Goal: Task Accomplishment & Management: Manage account settings

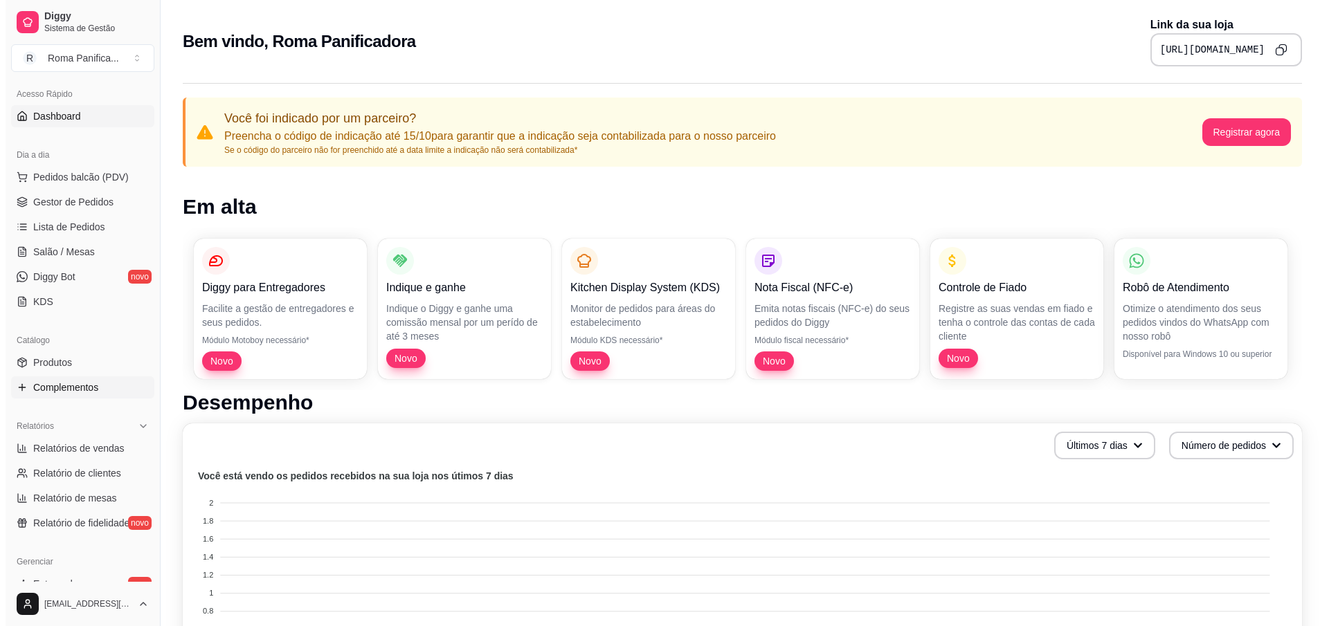
scroll to position [125, 0]
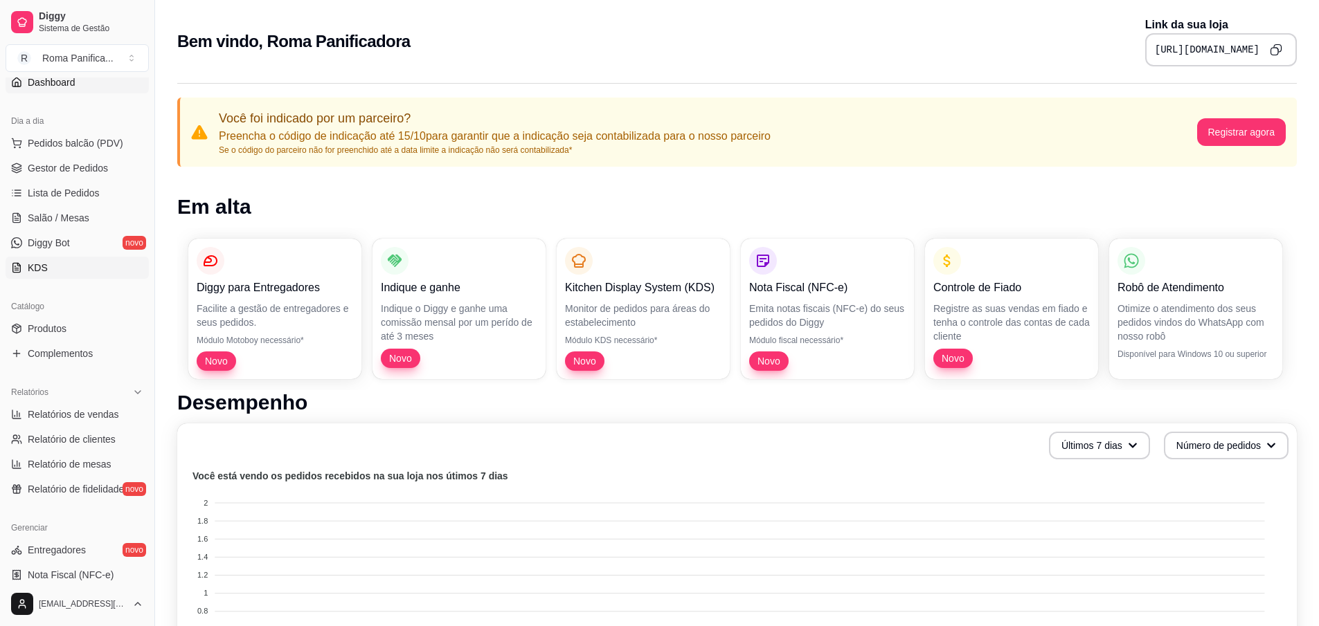
click at [82, 277] on link "KDS" at bounding box center [77, 268] width 143 height 22
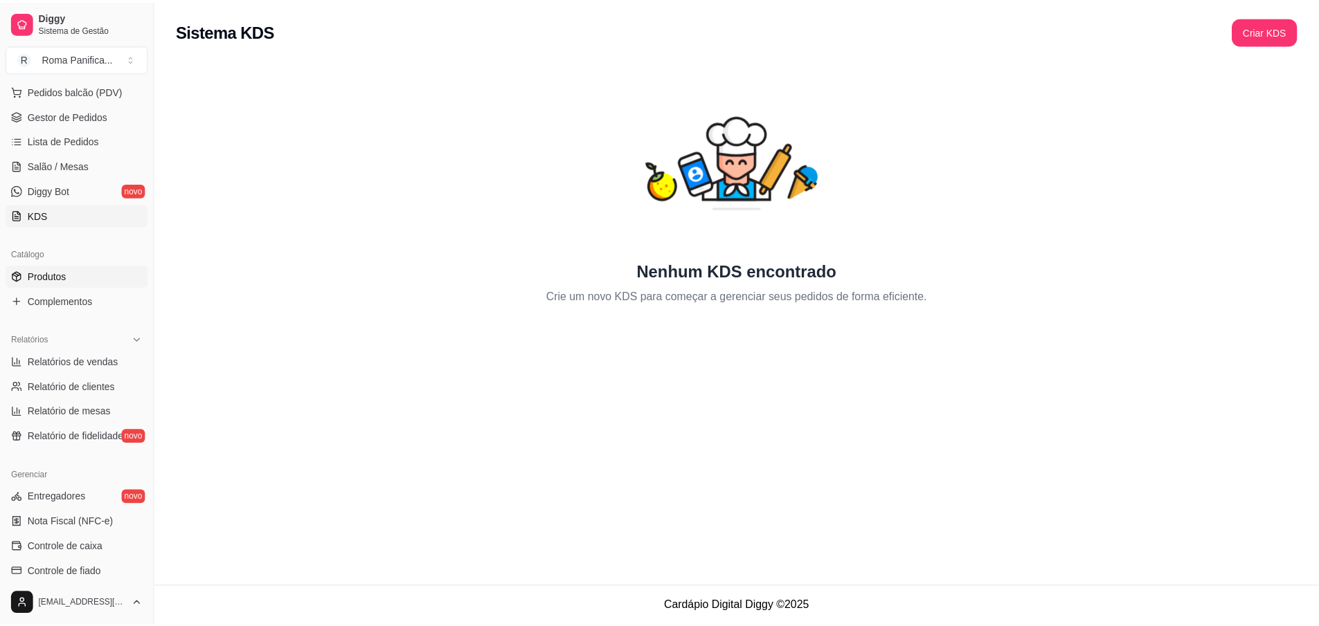
scroll to position [249, 0]
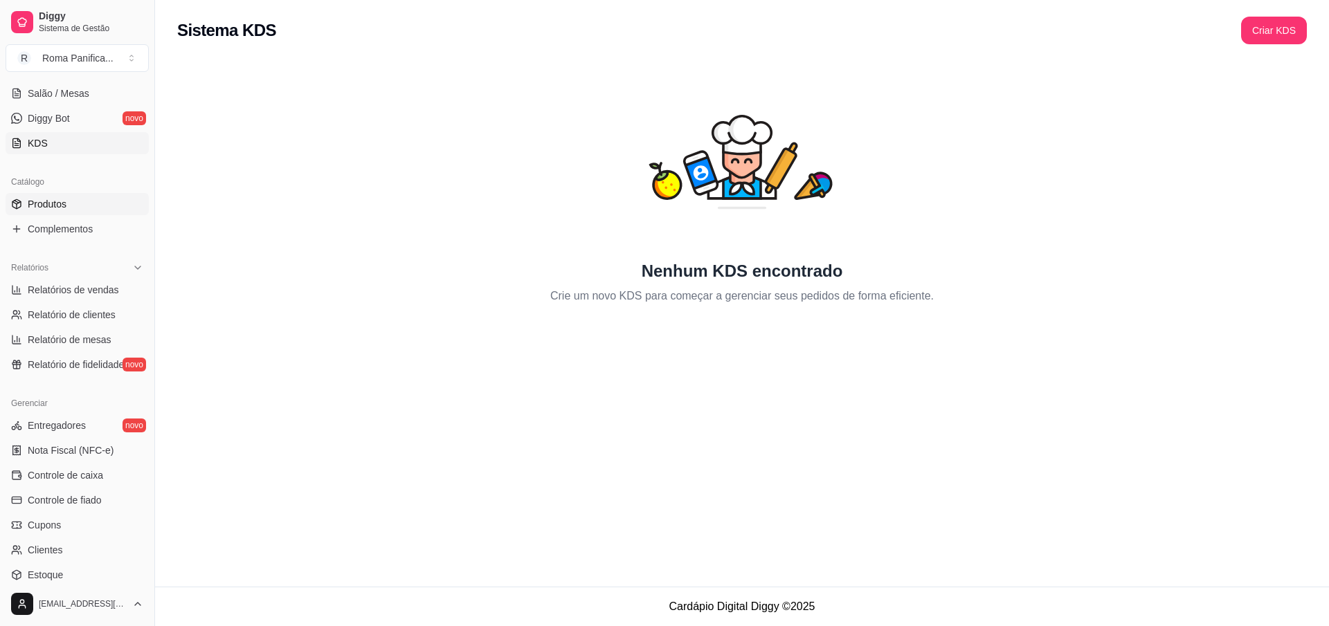
click at [60, 203] on span "Produtos" at bounding box center [47, 204] width 39 height 14
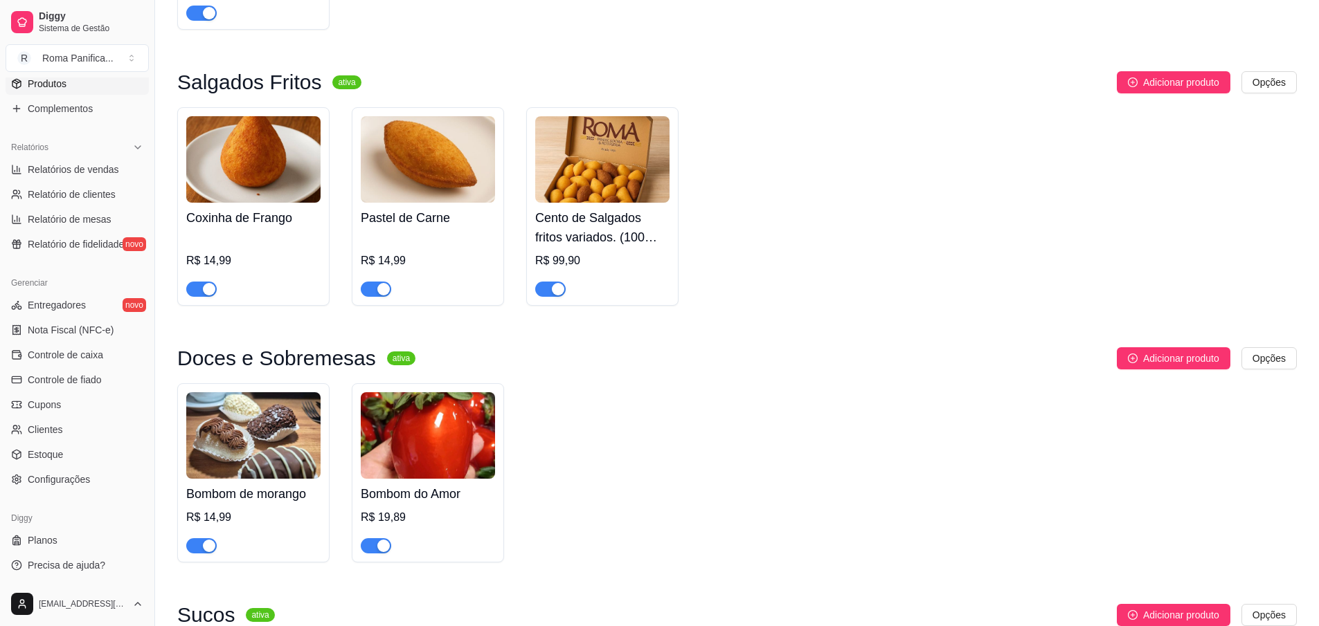
scroll to position [2238, 0]
click at [63, 476] on span "Configurações" at bounding box center [59, 480] width 62 height 14
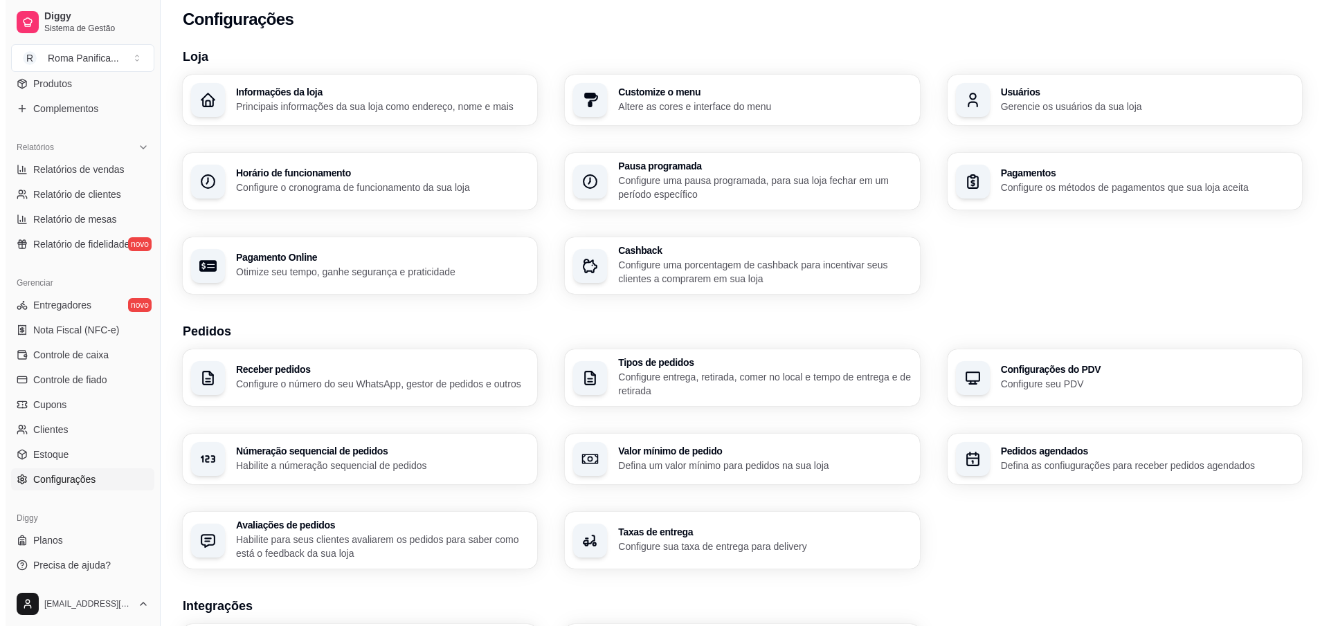
scroll to position [125, 0]
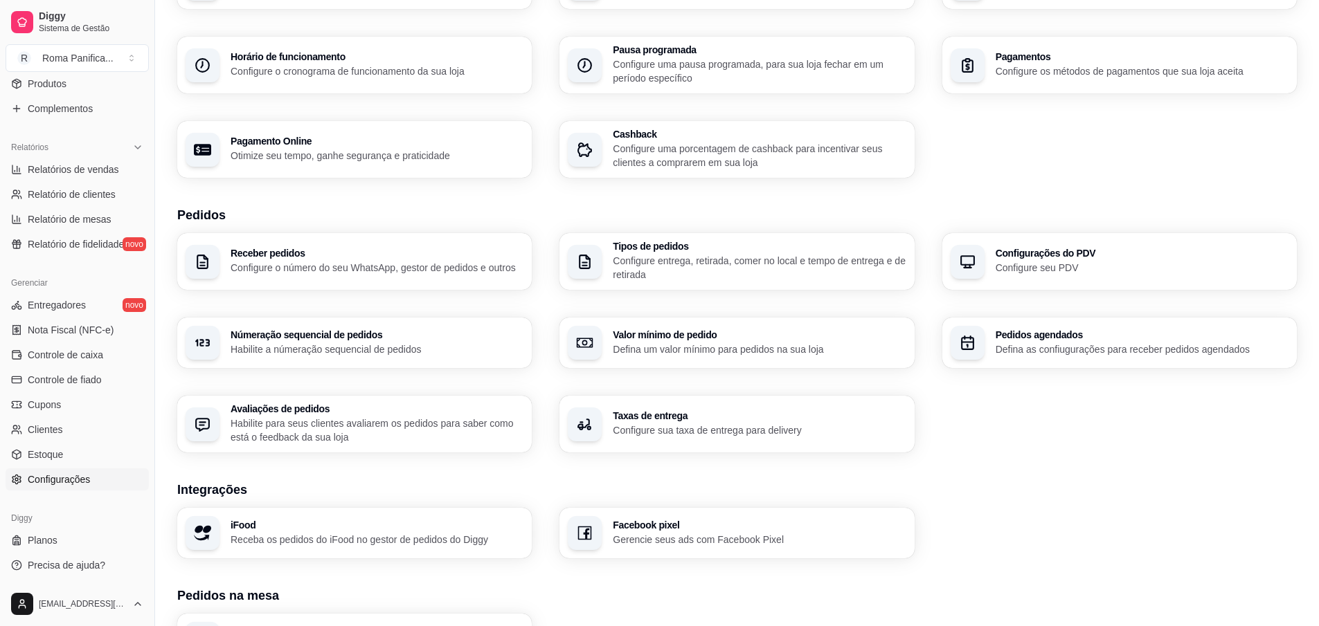
click at [689, 154] on p "Configure uma porcentagem de cashback para incentivar seus clientes a comprarem…" at bounding box center [759, 156] width 293 height 28
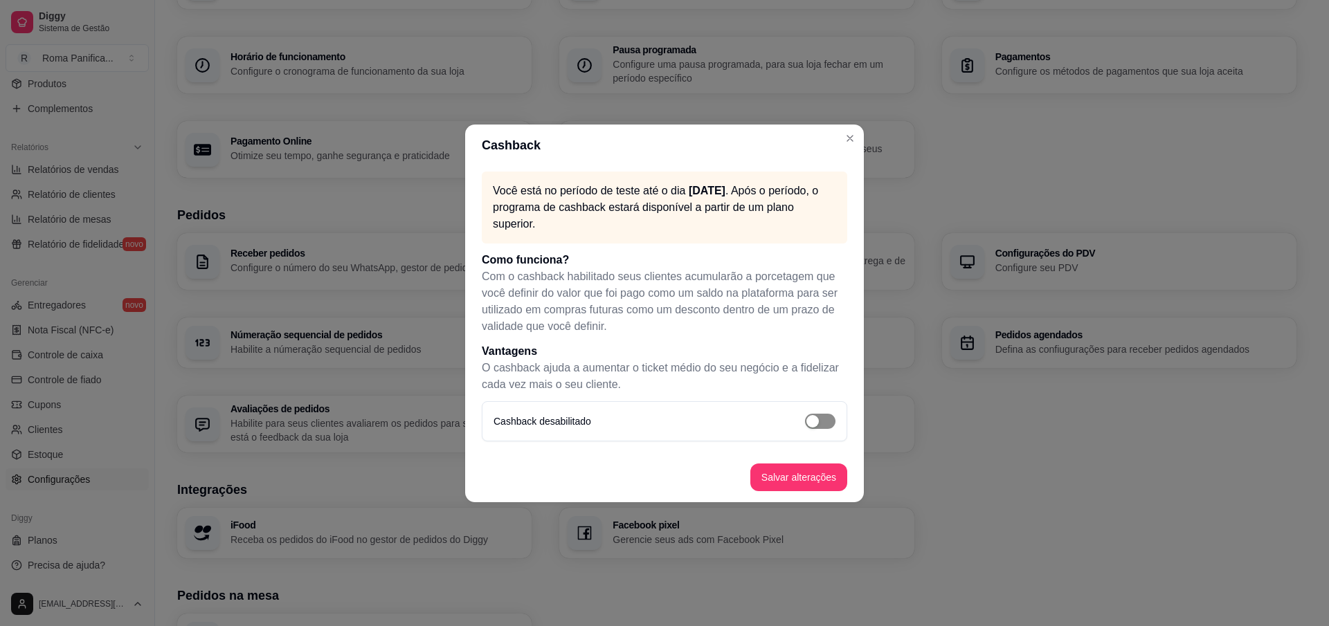
click at [819, 426] on button "button" at bounding box center [820, 421] width 30 height 15
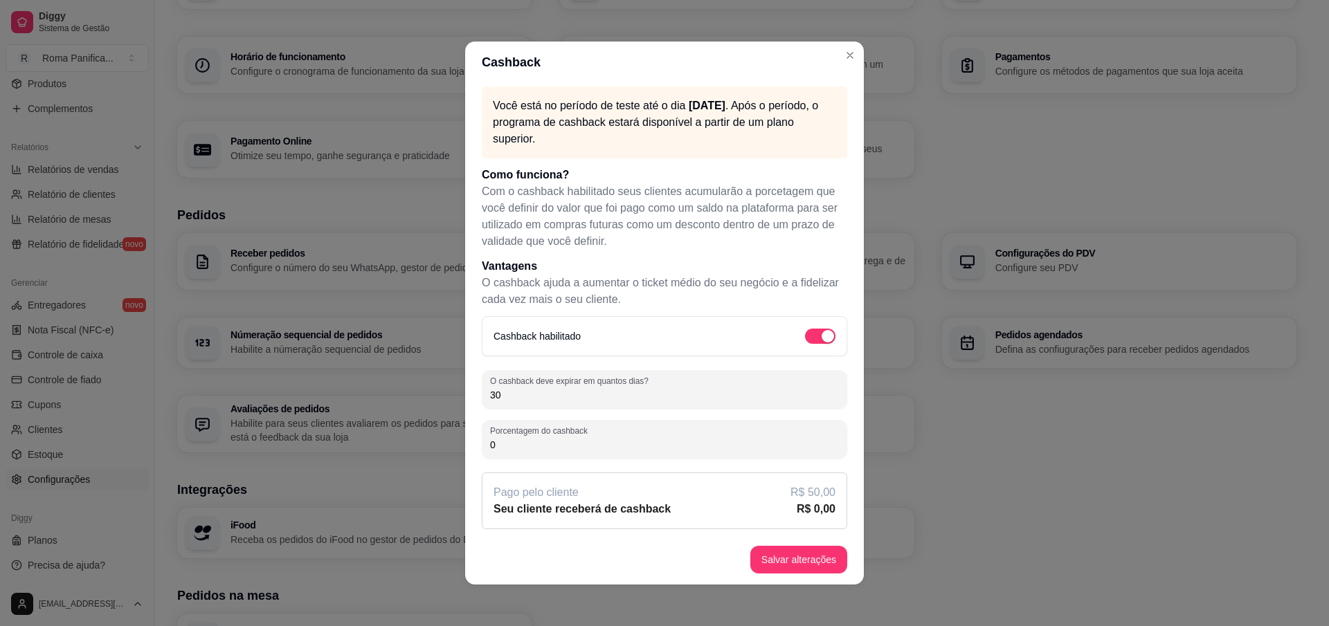
scroll to position [3, 0]
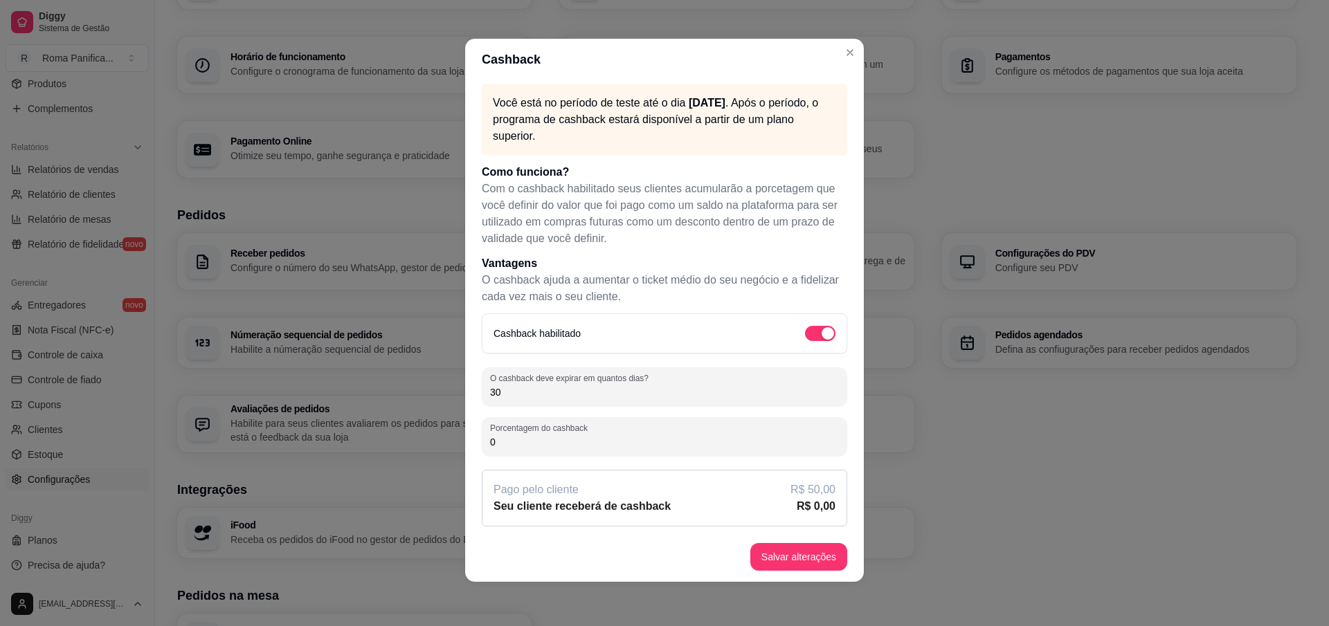
click at [590, 447] on input "0" at bounding box center [664, 442] width 349 height 14
click at [590, 446] on input "0" at bounding box center [664, 442] width 349 height 14
type input "1"
click at [600, 477] on div "Pago pelo cliente R$ 50,00 Seu cliente receberá de cashback R$ 0,50" at bounding box center [664, 498] width 365 height 57
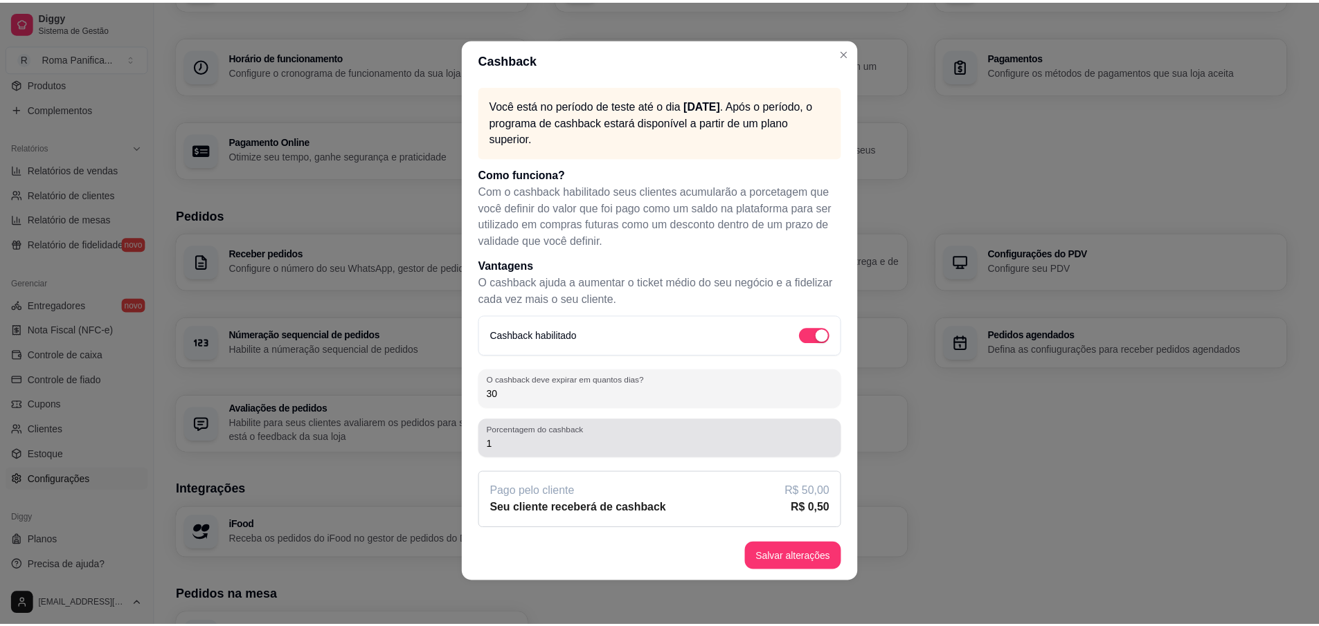
scroll to position [2, 0]
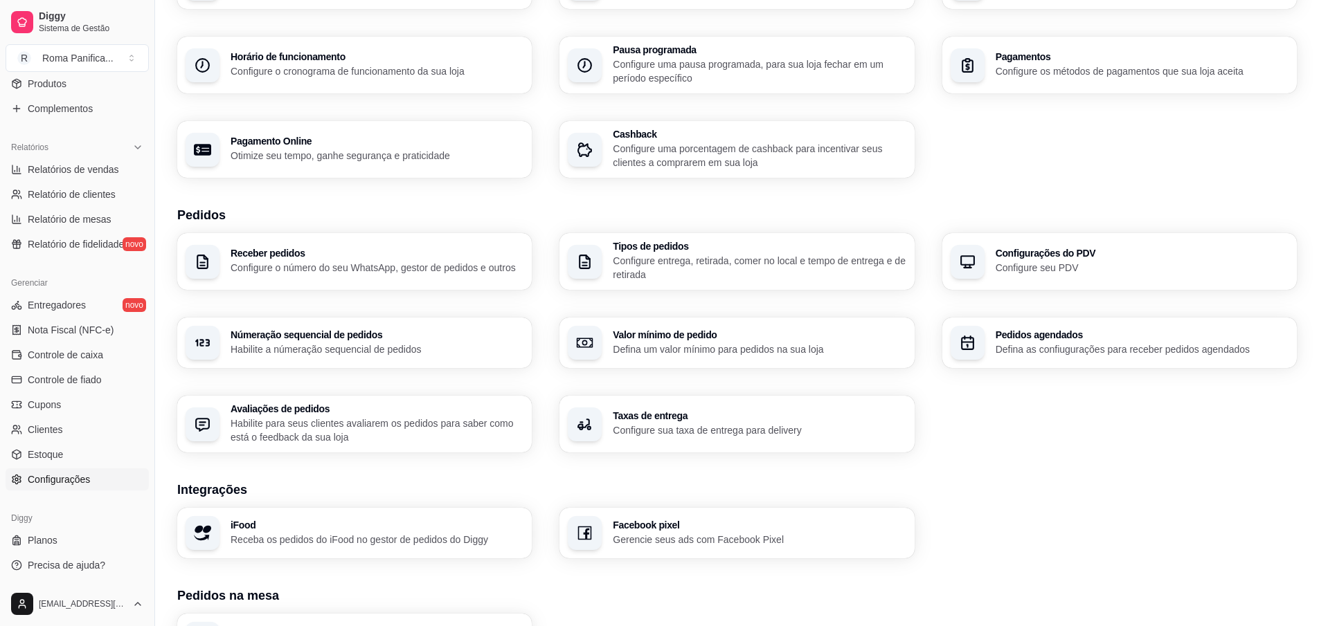
click at [676, 428] on p "Configure sua taxa de entrega para delivery" at bounding box center [759, 431] width 293 height 14
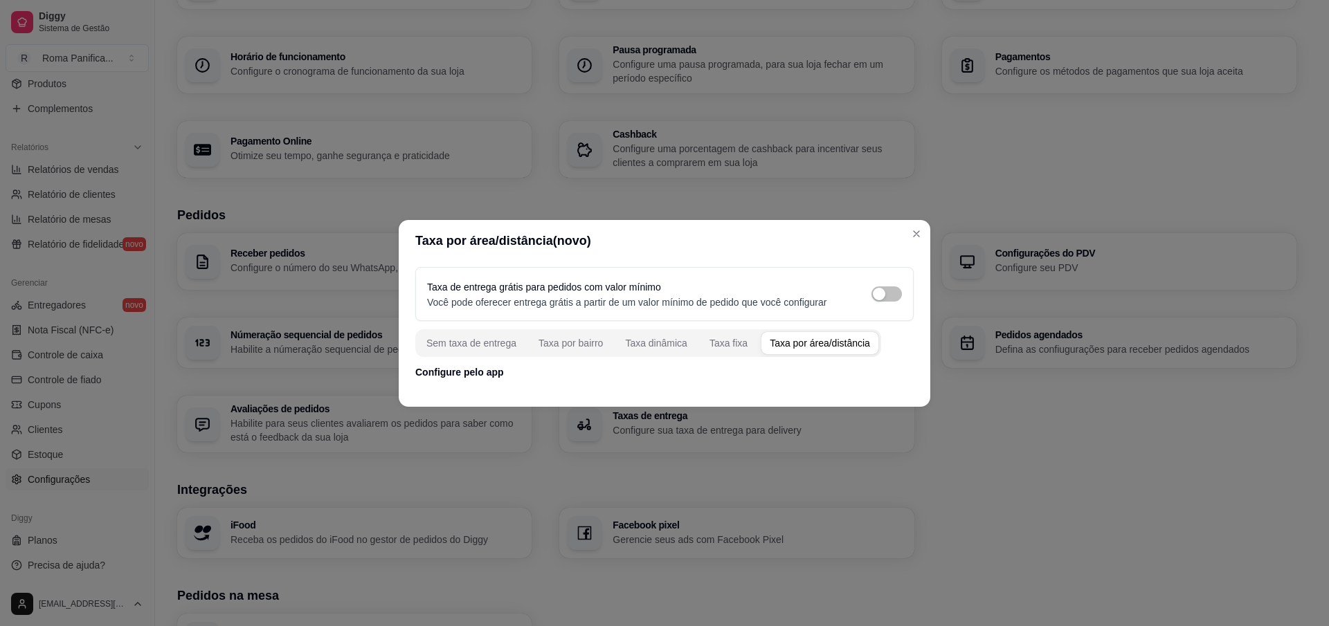
click at [485, 374] on p "Configure pelo app" at bounding box center [664, 372] width 498 height 14
click at [480, 344] on div "Sem taxa de entrega" at bounding box center [471, 343] width 90 height 14
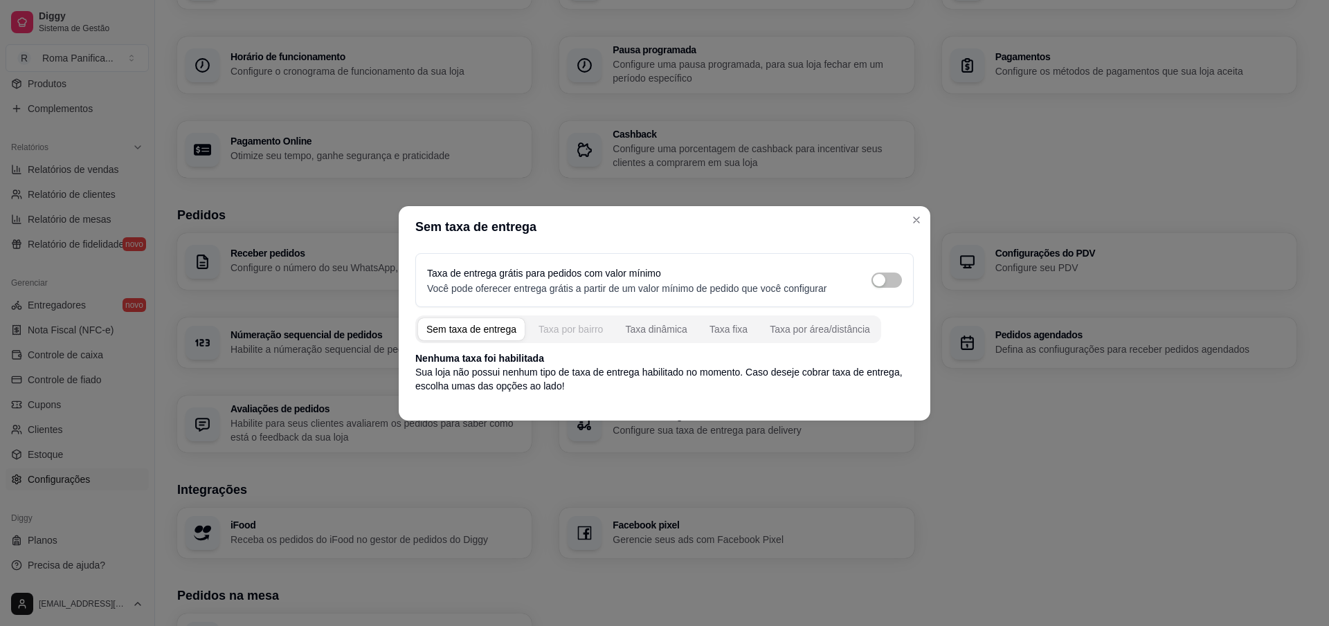
click at [585, 329] on div "Taxa por bairro" at bounding box center [571, 330] width 64 height 14
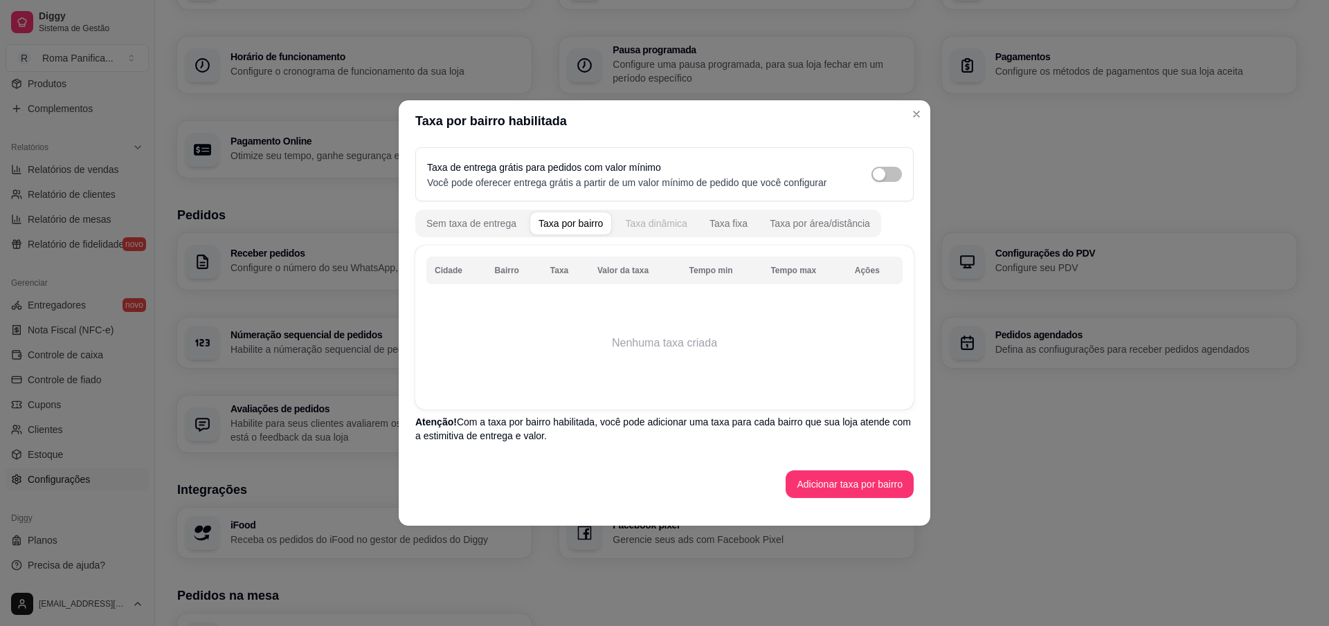
click at [658, 224] on div "Taxa dinâmica" at bounding box center [656, 224] width 62 height 14
click at [732, 226] on div "Taxa fixa" at bounding box center [728, 224] width 38 height 14
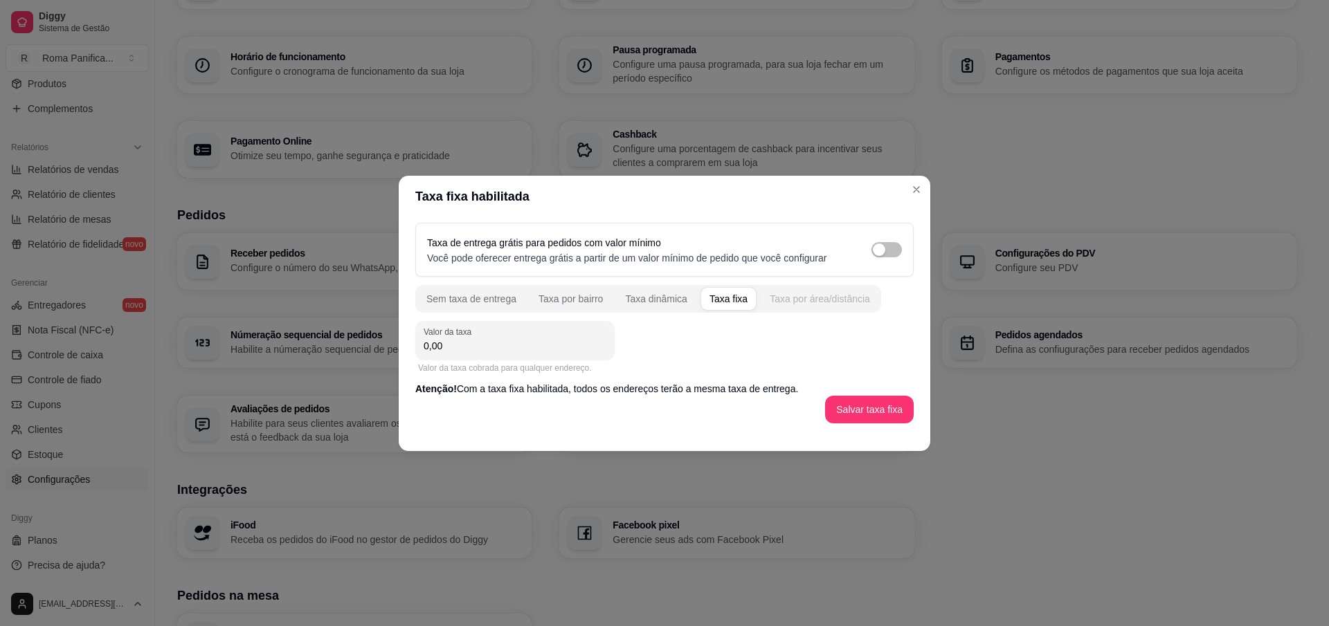
click at [835, 299] on div "Taxa por área/distância" at bounding box center [820, 299] width 100 height 14
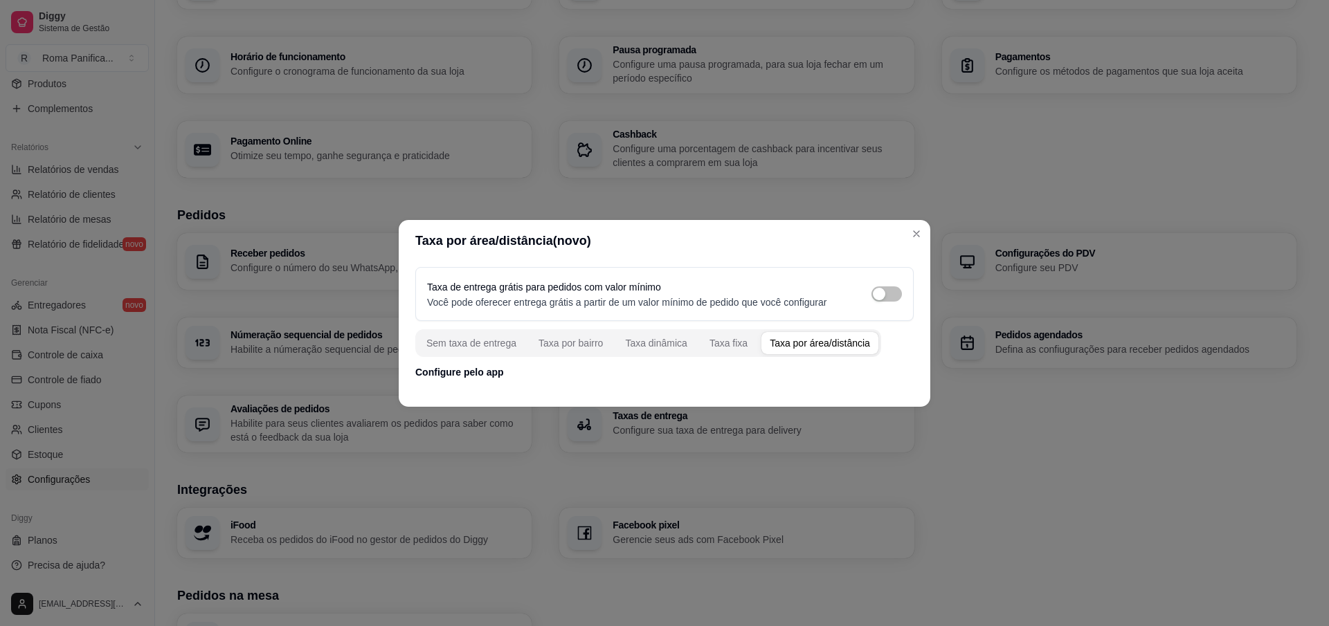
click at [456, 373] on p "Configure pelo app" at bounding box center [664, 372] width 498 height 14
click at [495, 372] on p "Configure pelo app" at bounding box center [664, 372] width 498 height 14
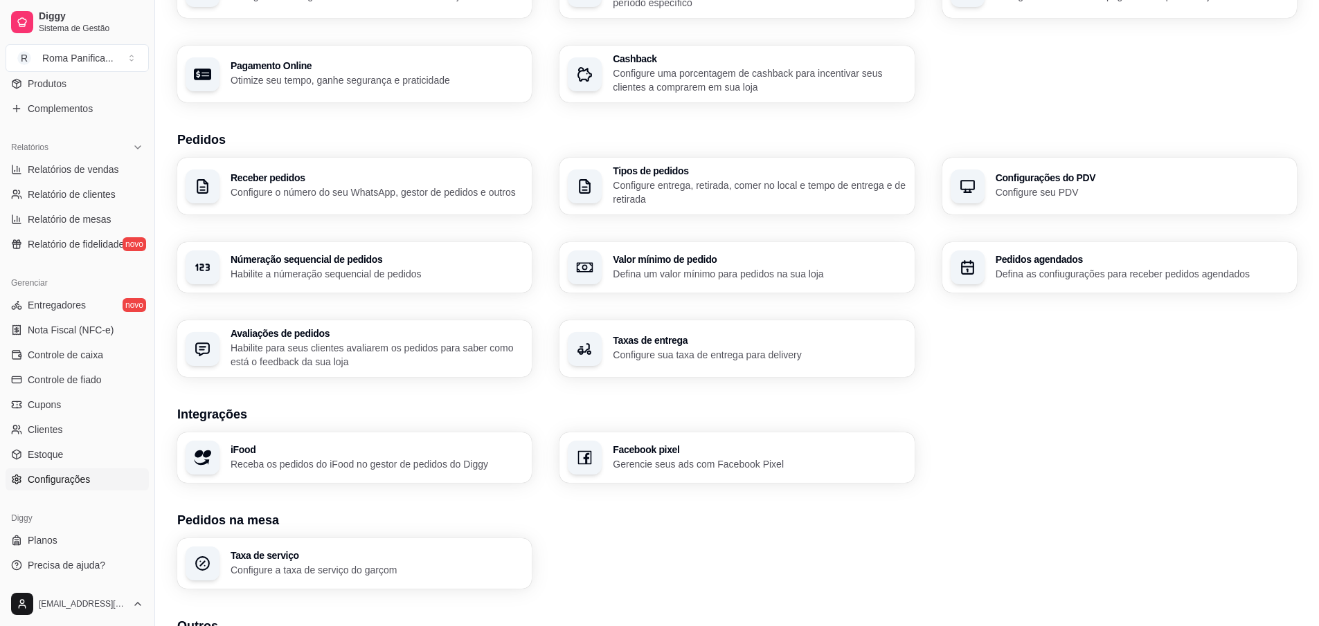
scroll to position [325, 0]
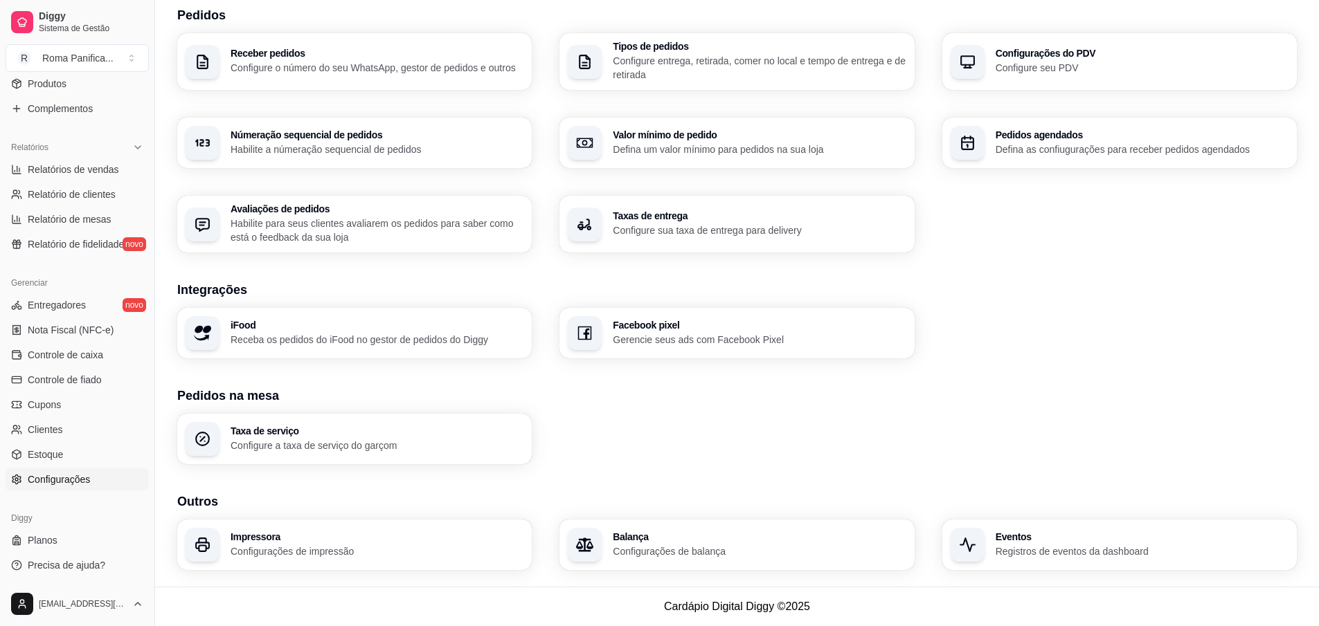
click at [713, 336] on p "Gerencie seus ads com Facebook Pixel" at bounding box center [759, 340] width 293 height 14
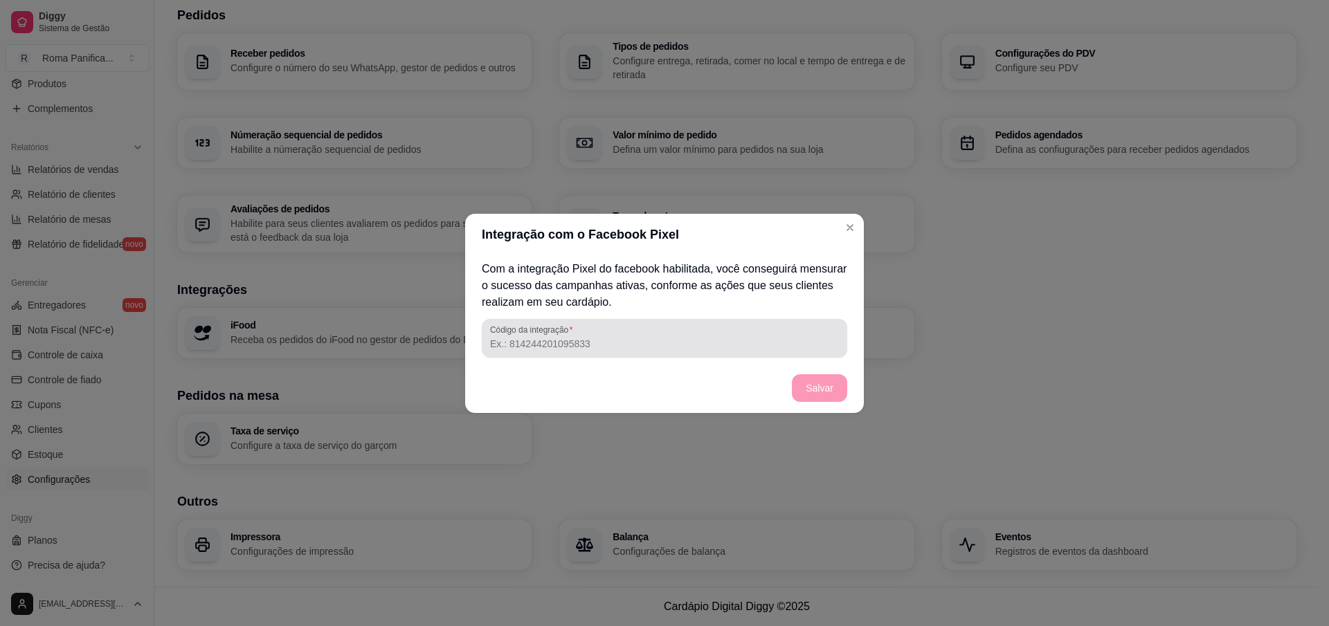
click at [554, 344] on input "Código da integração" at bounding box center [664, 344] width 349 height 14
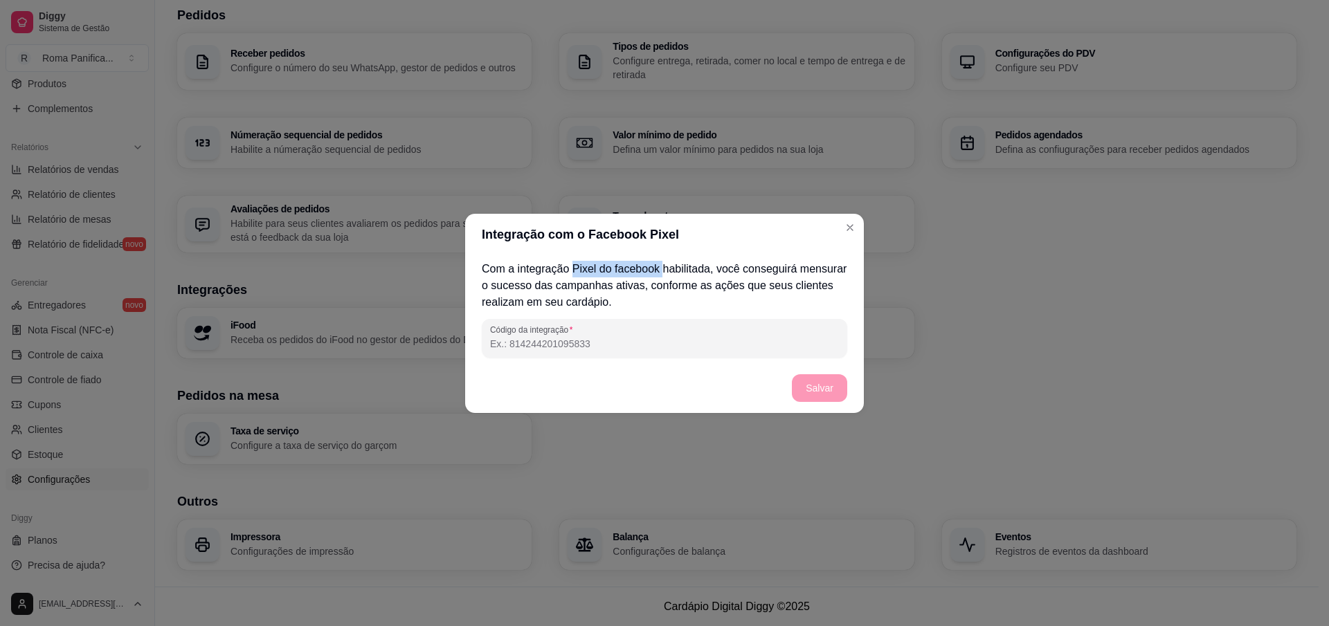
drag, startPoint x: 573, startPoint y: 272, endPoint x: 662, endPoint y: 270, distance: 89.3
click at [662, 270] on p "Com a integração Pixel do facebook habilitada, você conseguirá mensurar o suces…" at bounding box center [664, 286] width 365 height 50
copy p "Pixel do facebook"
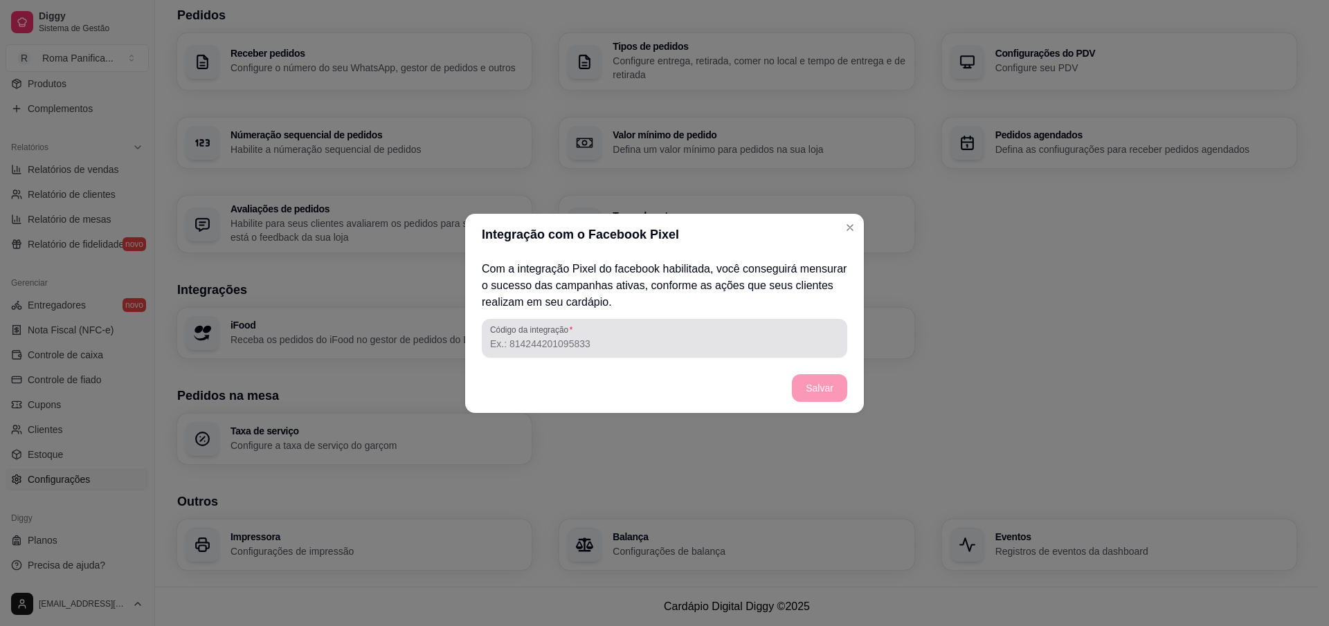
click at [628, 350] on input "Código da integração" at bounding box center [664, 344] width 349 height 14
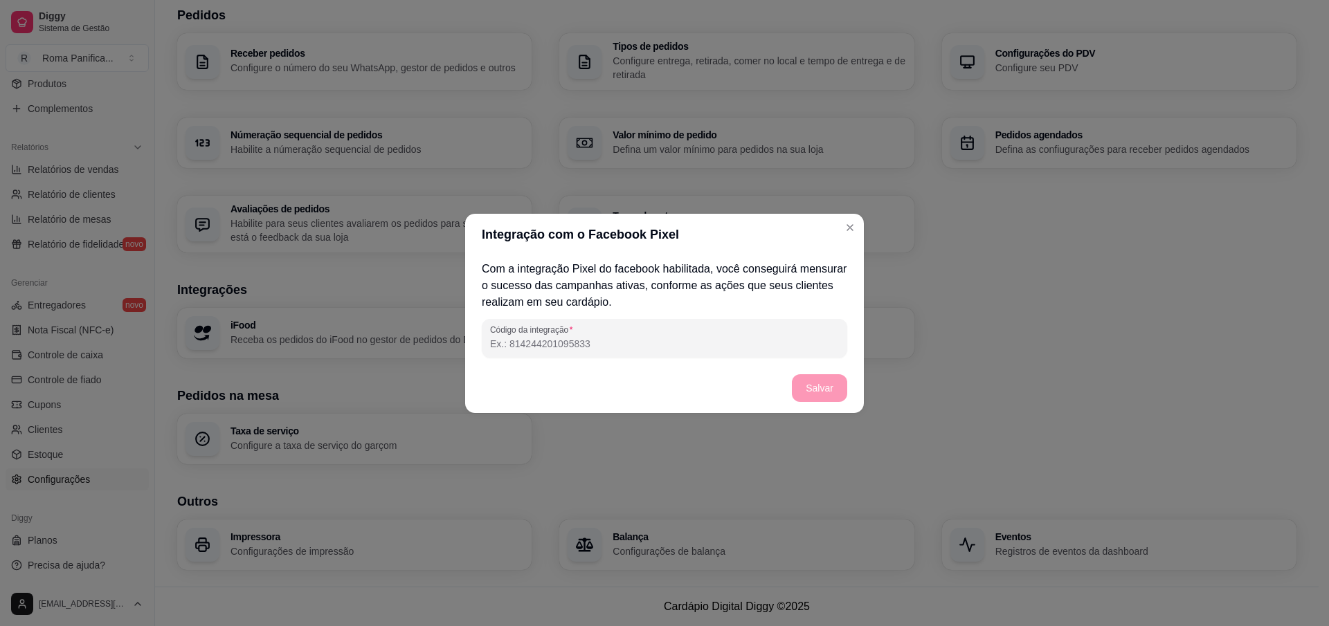
paste input "02000580466947637962115804669476379621"
drag, startPoint x: 721, startPoint y: 345, endPoint x: 300, endPoint y: 256, distance: 430.9
click at [299, 259] on div "Integração com o Facebook Pixel Com a integração Pixel do facebook habilitada, …" at bounding box center [664, 313] width 1329 height 626
type input "02000580466947637962115804669476379621"
click at [770, 392] on footer "Salvar" at bounding box center [664, 388] width 399 height 50
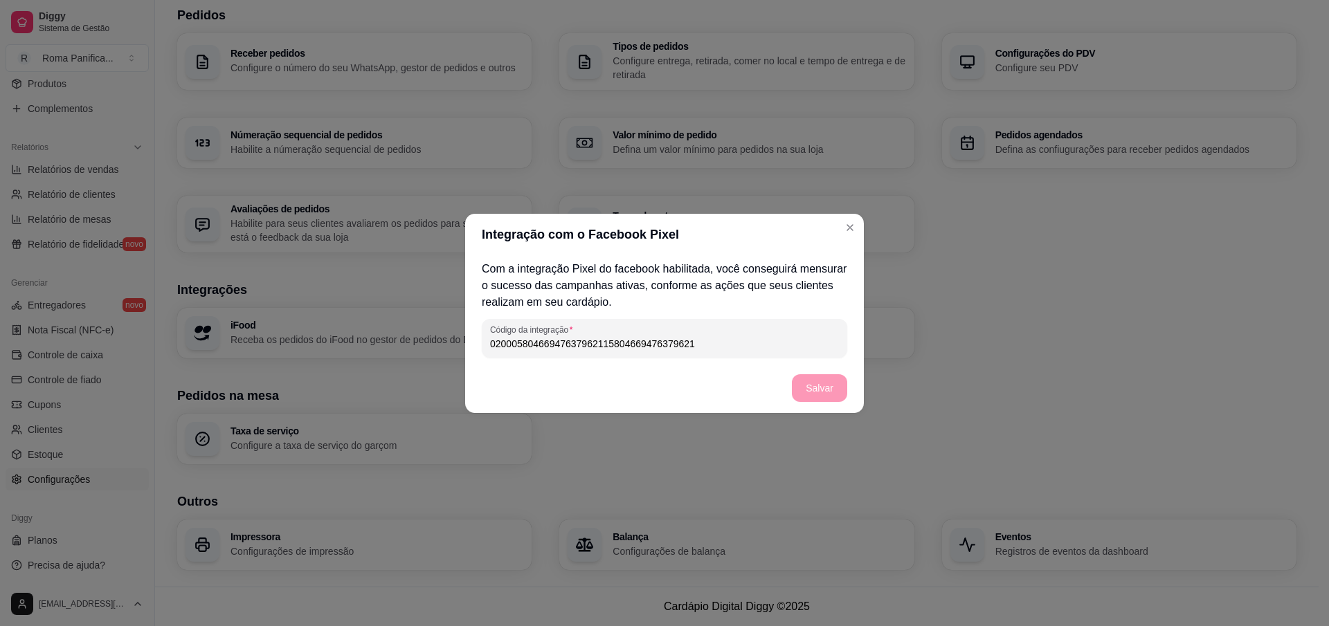
click at [790, 354] on div "Código da integração 02000580466947637962115804669476379621" at bounding box center [664, 338] width 365 height 39
click at [788, 356] on div "Código da integração 02000580466947637962115804669476379621" at bounding box center [664, 338] width 365 height 39
click at [753, 379] on footer "Salvar" at bounding box center [664, 388] width 399 height 50
click at [746, 405] on footer "Salvar" at bounding box center [664, 388] width 399 height 50
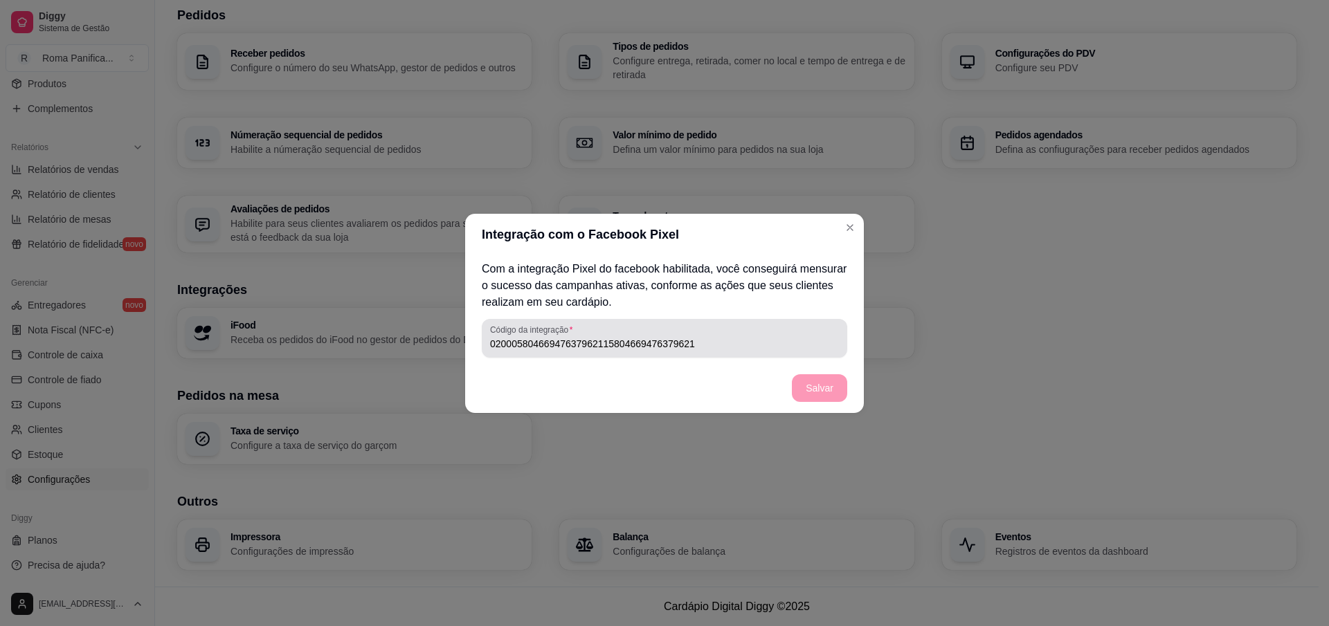
click at [744, 332] on div "02000580466947637962115804669476379621" at bounding box center [664, 339] width 349 height 28
drag, startPoint x: 744, startPoint y: 332, endPoint x: 660, endPoint y: 423, distance: 123.9
click at [706, 386] on section "Integração com o Facebook Pixel Com a integração Pixel do facebook habilitada, …" at bounding box center [664, 313] width 399 height 199
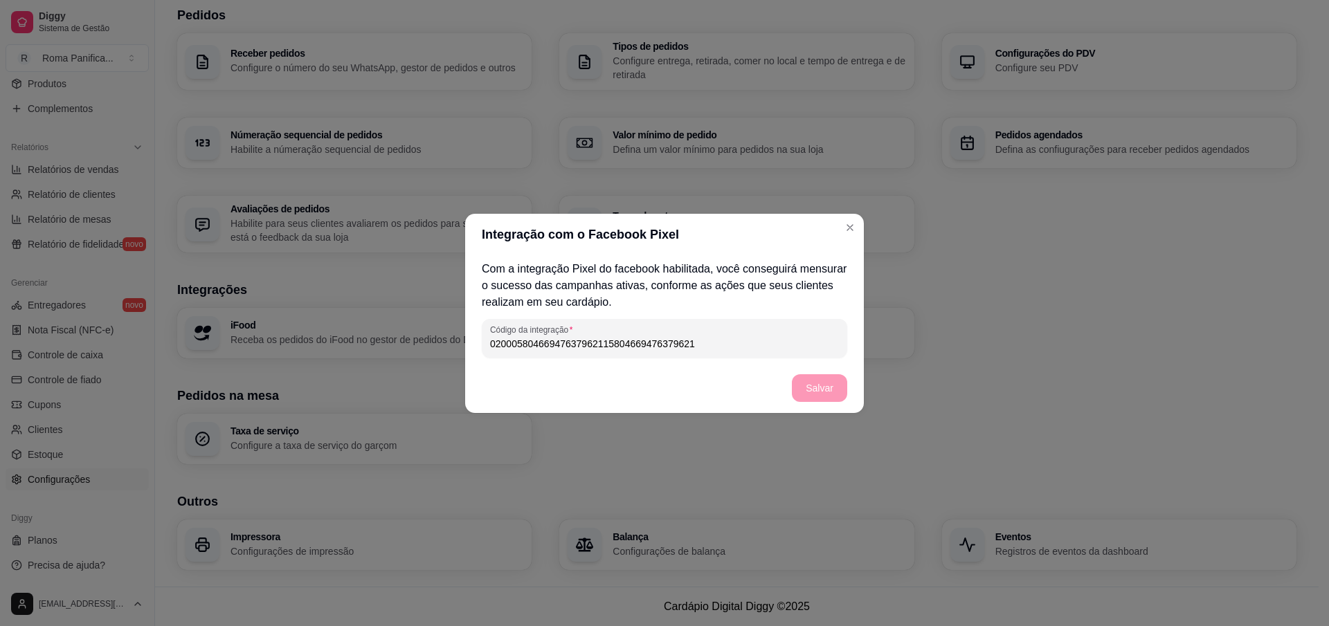
click at [703, 343] on input "02000580466947637962115804669476379621" at bounding box center [664, 344] width 349 height 14
click at [590, 327] on div at bounding box center [664, 339] width 349 height 28
paste input "580466947637962"
type input "580466947637962"
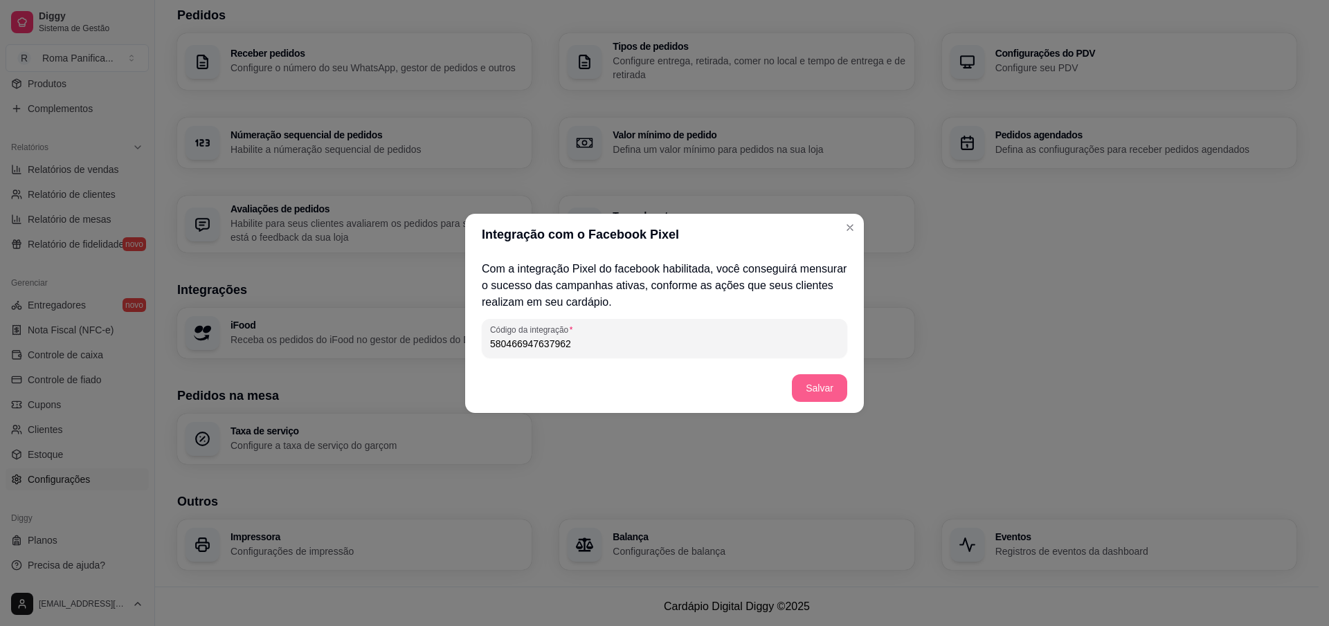
click at [813, 398] on button "Salvar" at bounding box center [819, 388] width 55 height 28
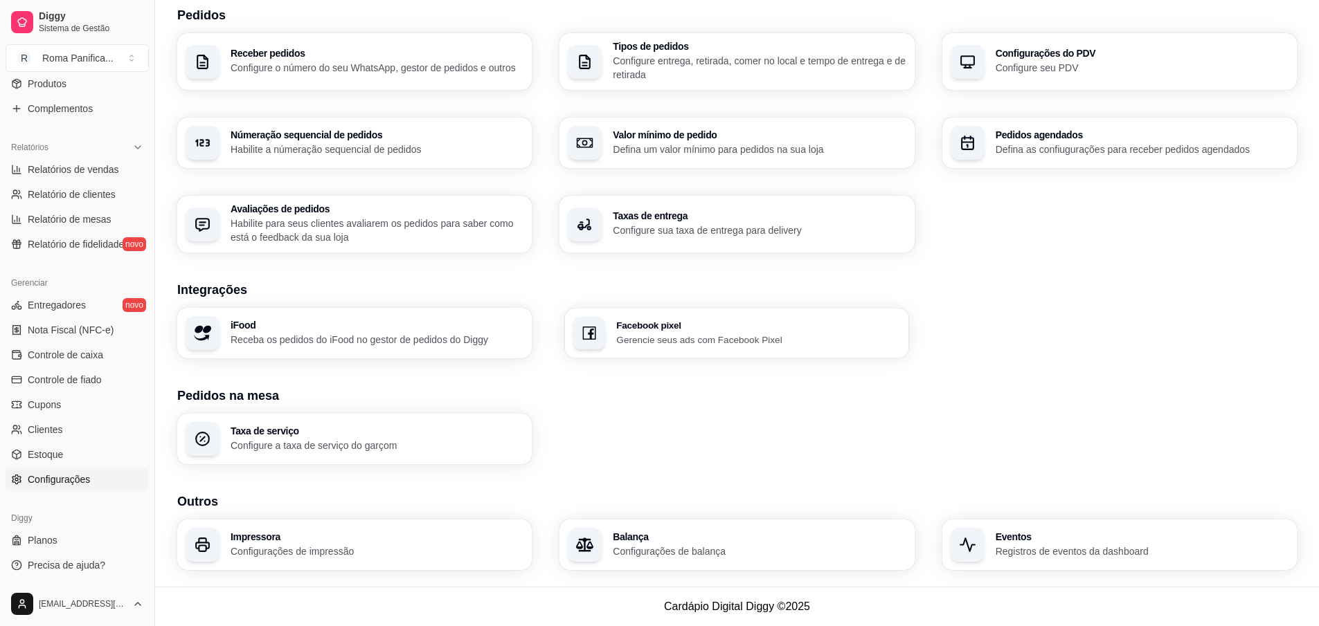
click at [704, 336] on p "Gerencie seus ads com Facebook Pixel" at bounding box center [759, 339] width 284 height 13
